Goal: Transaction & Acquisition: Obtain resource

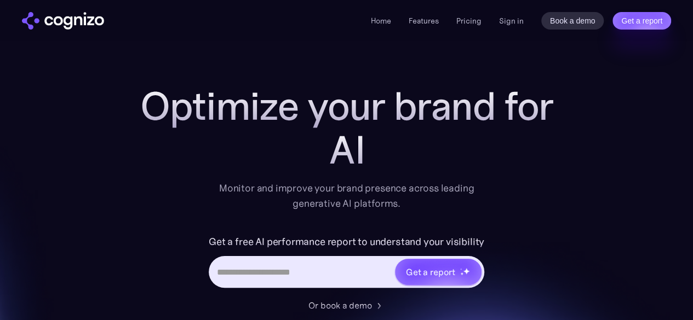
drag, startPoint x: 508, startPoint y: 74, endPoint x: 528, endPoint y: 40, distance: 39.3
click at [478, 84] on h1 "Optimize your brand for" at bounding box center [347, 106] width 438 height 44
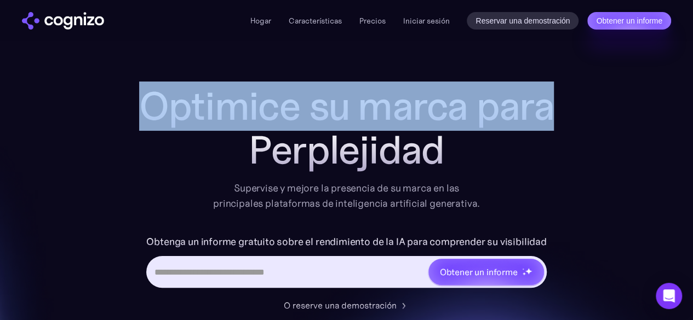
drag, startPoint x: 287, startPoint y: 129, endPoint x: 518, endPoint y: 158, distance: 232.4
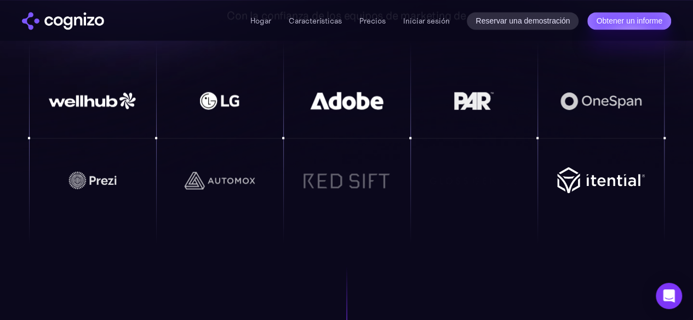
scroll to position [800, 0]
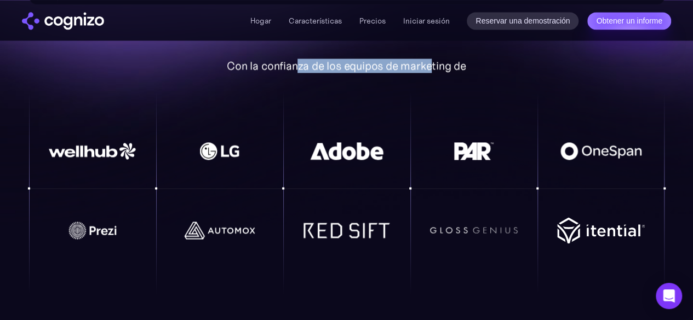
drag, startPoint x: 299, startPoint y: 71, endPoint x: 428, endPoint y: 65, distance: 129.4
click at [428, 65] on font "Con la confianza de los equipos de marketing de" at bounding box center [346, 66] width 239 height 14
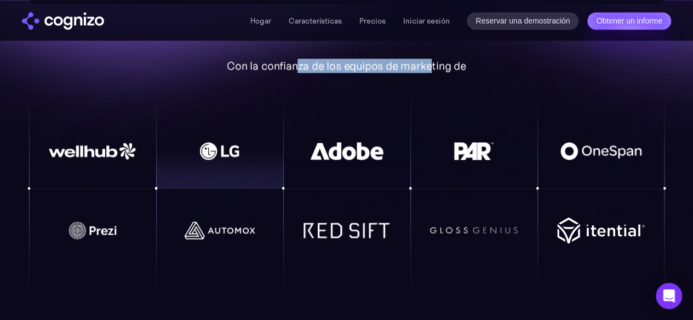
click at [220, 148] on img at bounding box center [220, 151] width 88 height 18
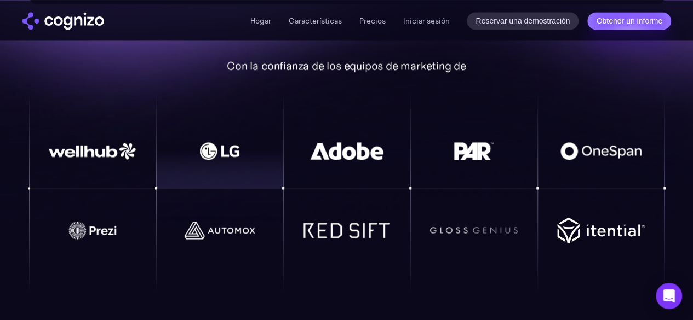
click at [244, 130] on div at bounding box center [219, 151] width 127 height 57
click at [244, 142] on div at bounding box center [219, 151] width 127 height 57
click at [244, 142] on img at bounding box center [220, 151] width 88 height 18
click at [244, 143] on img at bounding box center [220, 151] width 88 height 18
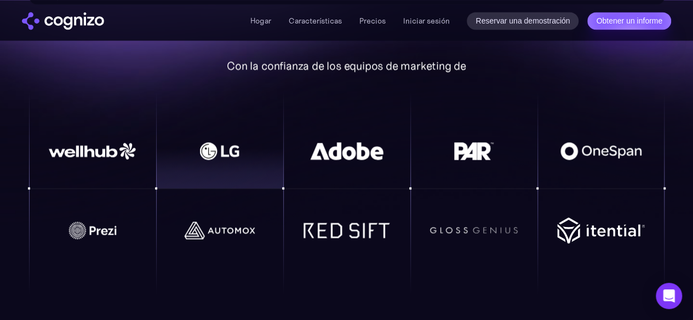
drag, startPoint x: 244, startPoint y: 143, endPoint x: 242, endPoint y: 136, distance: 6.8
click at [243, 140] on div at bounding box center [219, 151] width 127 height 57
click at [242, 136] on div at bounding box center [219, 151] width 127 height 57
drag, startPoint x: 242, startPoint y: 136, endPoint x: 252, endPoint y: 147, distance: 14.7
click at [243, 136] on div at bounding box center [219, 151] width 127 height 57
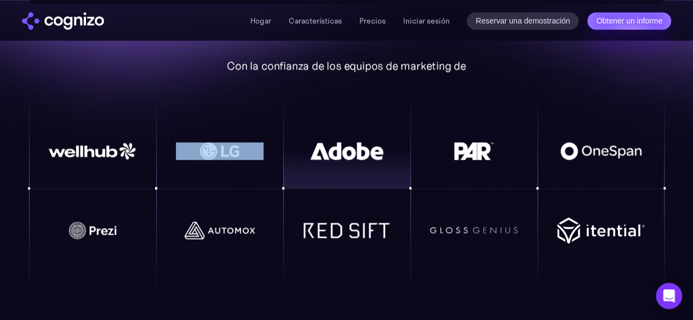
click at [374, 147] on img at bounding box center [347, 151] width 88 height 18
click at [376, 152] on img at bounding box center [347, 151] width 88 height 18
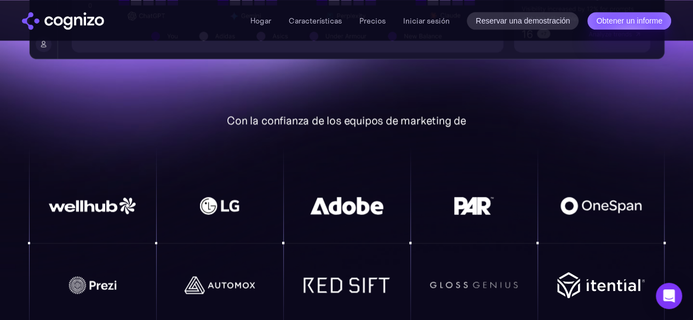
drag, startPoint x: 343, startPoint y: 135, endPoint x: 347, endPoint y: 127, distance: 9.1
click at [343, 131] on div "Con la confianza de los equipos de marketing de" at bounding box center [346, 231] width 635 height 235
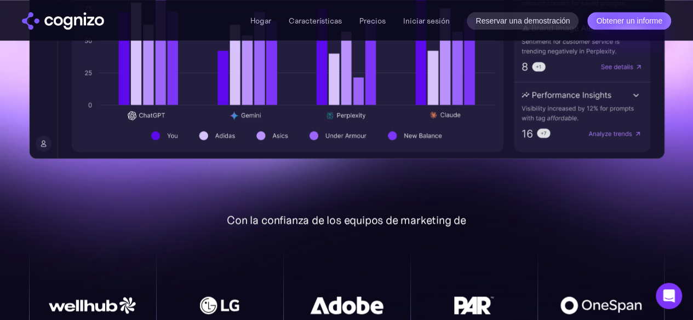
scroll to position [581, 0]
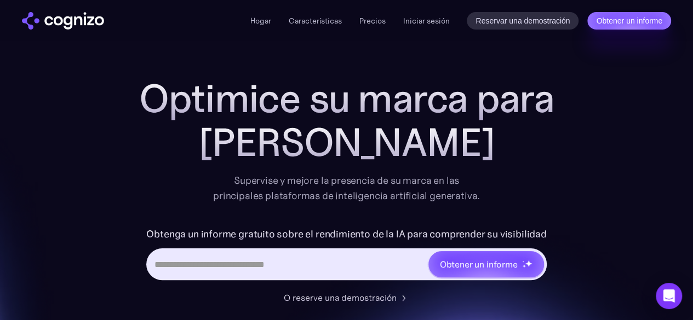
scroll to position [0, 0]
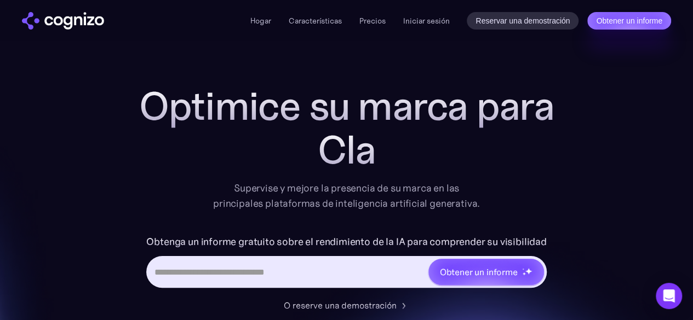
click at [279, 276] on input "Formulario de entrada de URL de héroe" at bounding box center [287, 272] width 279 height 21
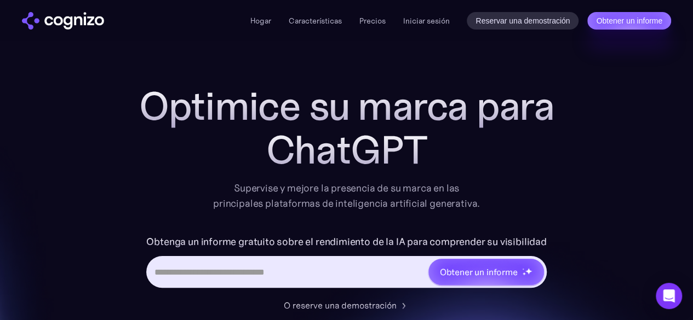
paste input "**********"
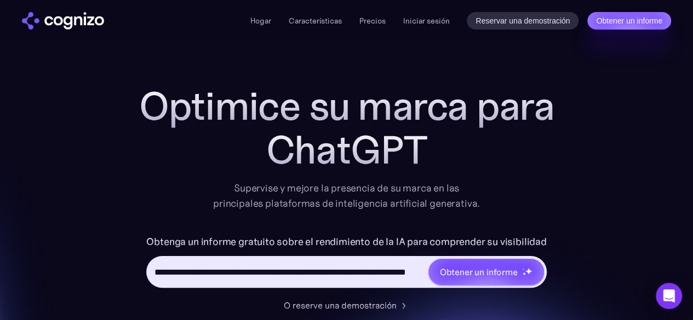
scroll to position [0, 95]
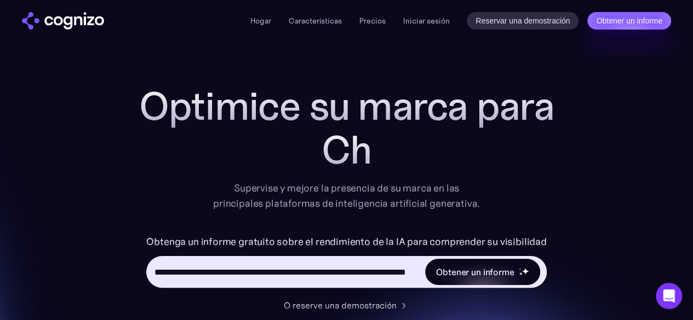
type input "**********"
click at [496, 278] on font "Obtener un informe" at bounding box center [475, 272] width 78 height 11
type input "**********"
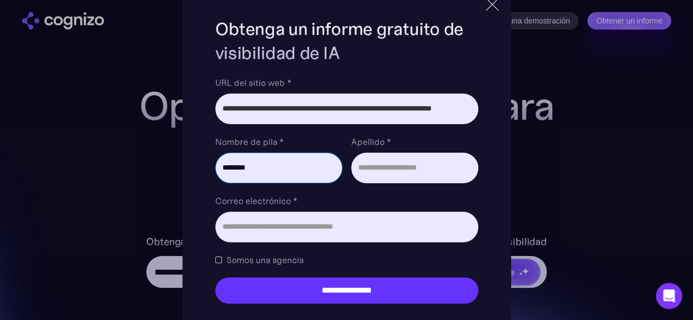
type input "********"
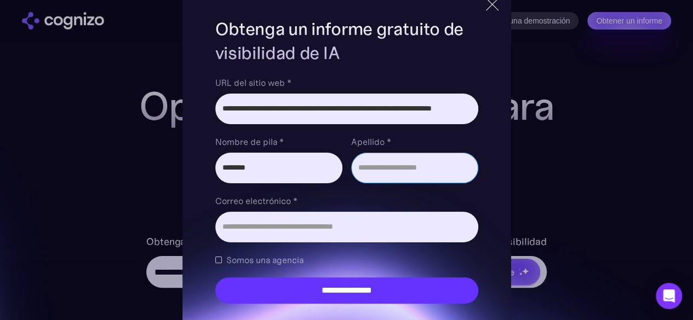
click at [375, 165] on input "Apellido *" at bounding box center [414, 168] width 127 height 31
type input "*****"
click at [333, 238] on input "Correo electrónico *" at bounding box center [346, 227] width 263 height 31
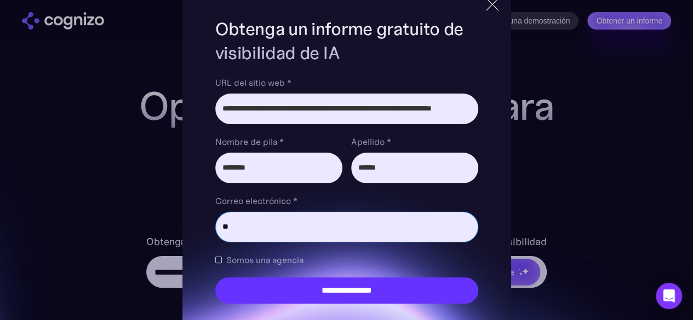
type input "*"
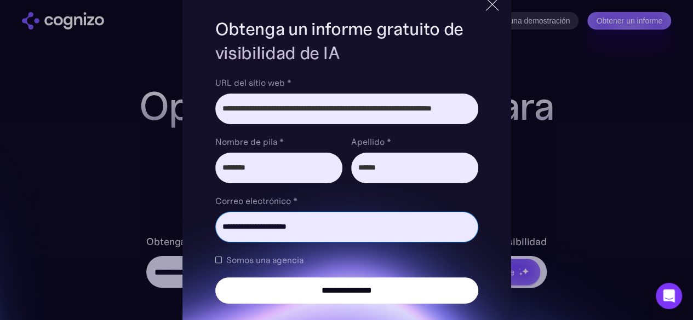
type input "**********"
click at [306, 283] on input "**********" at bounding box center [346, 291] width 263 height 26
type input "**********"
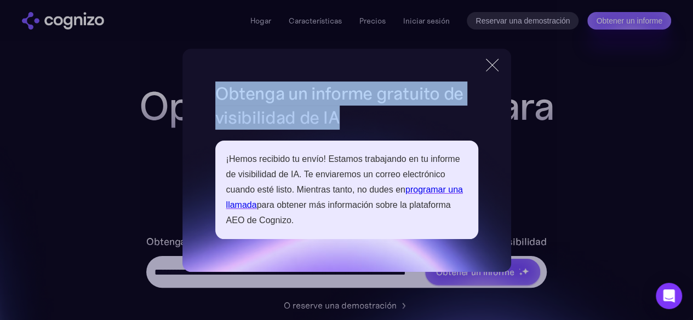
drag, startPoint x: 219, startPoint y: 88, endPoint x: 366, endPoint y: 131, distance: 153.4
click at [379, 120] on h1 "Obtenga un informe gratuito de visibilidad de IA" at bounding box center [346, 106] width 263 height 48
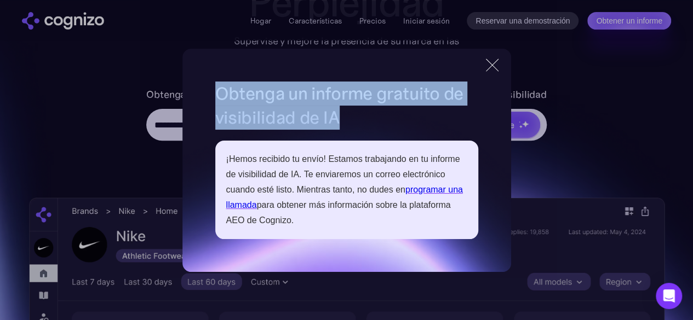
scroll to position [164, 0]
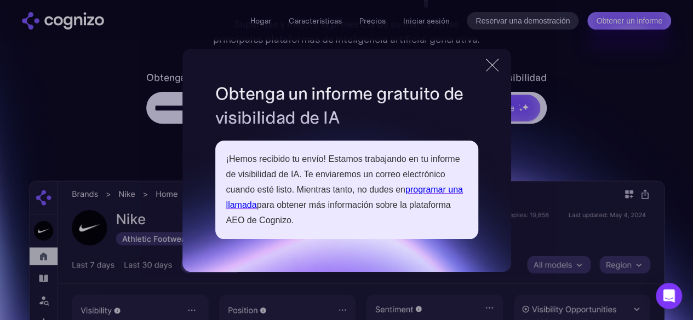
drag, startPoint x: 375, startPoint y: 159, endPoint x: 389, endPoint y: 163, distance: 14.7
click at [389, 163] on font "¡Hemos recibido tu envío! Estamos trabajando en tu informe de visibilidad de IA…" at bounding box center [343, 174] width 234 height 40
click at [408, 161] on font "¡Hemos recibido tu envío! Estamos trabajando en tu informe de visibilidad de IA…" at bounding box center [343, 174] width 234 height 40
click at [376, 178] on font "¡Hemos recibido tu envío! Estamos trabajando en tu informe de visibilidad de IA…" at bounding box center [343, 174] width 234 height 40
click at [490, 61] on div at bounding box center [492, 65] width 18 height 20
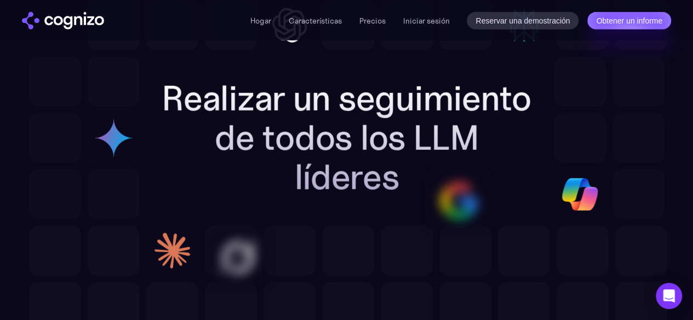
scroll to position [3506, 0]
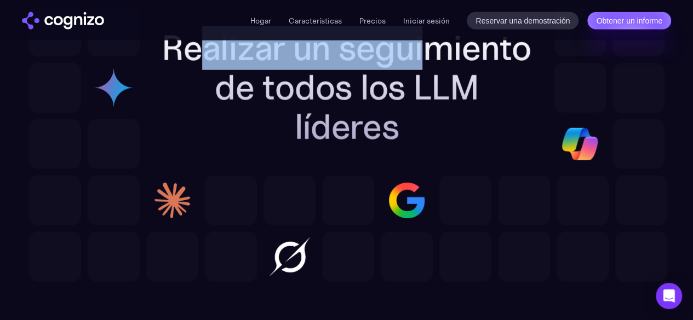
drag, startPoint x: 194, startPoint y: 44, endPoint x: 427, endPoint y: 47, distance: 233.4
click at [427, 47] on font "Realizar un seguimiento de todos los LLM líderes" at bounding box center [347, 87] width 370 height 123
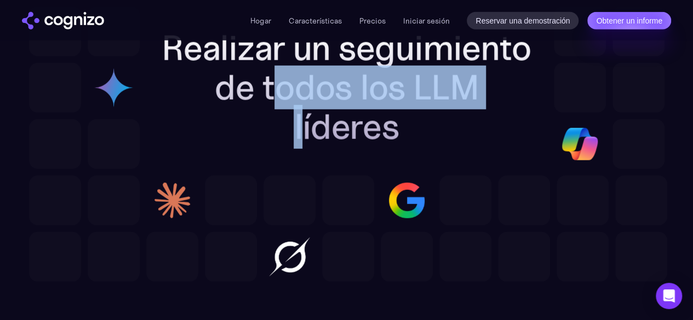
drag, startPoint x: 221, startPoint y: 94, endPoint x: 438, endPoint y: 82, distance: 217.3
click at [438, 82] on font "Realizar un seguimiento de todos los LLM líderes" at bounding box center [347, 87] width 370 height 123
